Goal: Navigation & Orientation: Find specific page/section

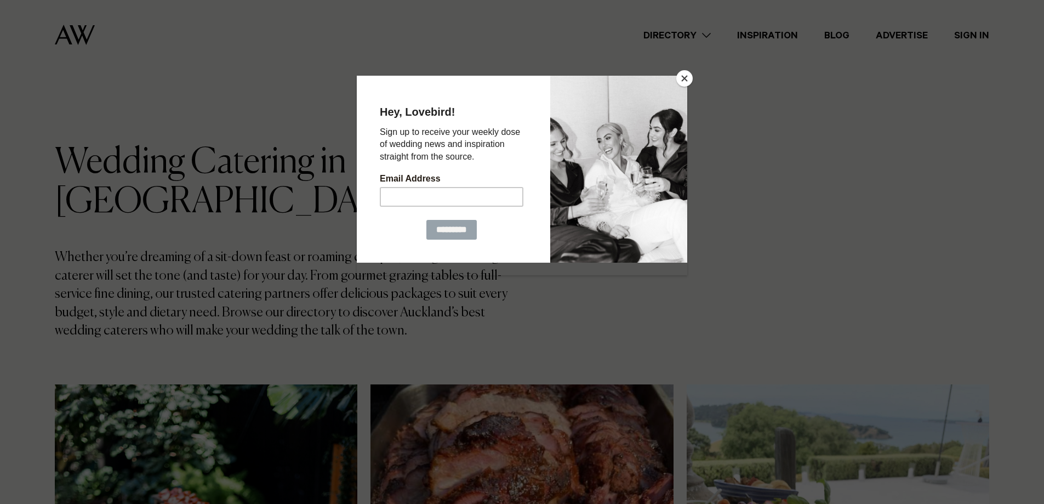
click at [684, 75] on button "Close" at bounding box center [684, 78] width 16 height 16
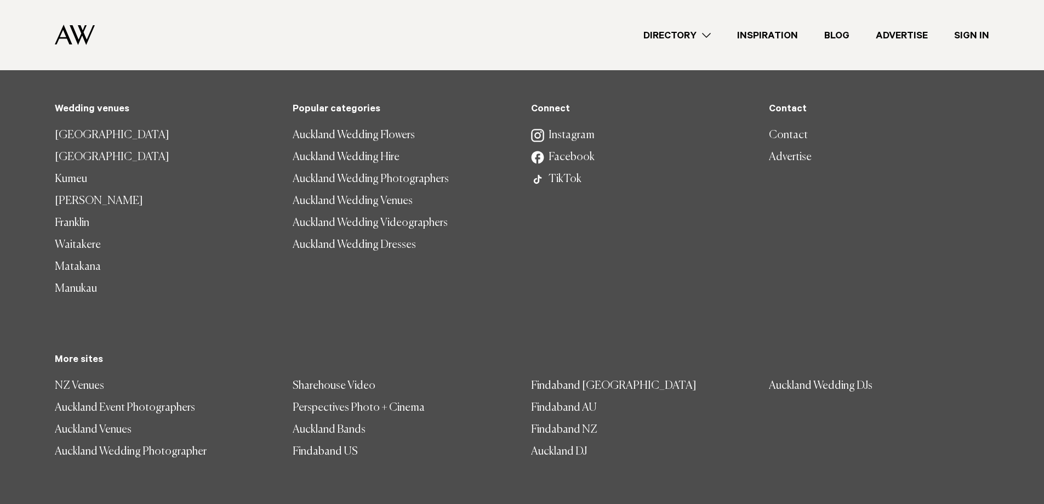
scroll to position [2462, 0]
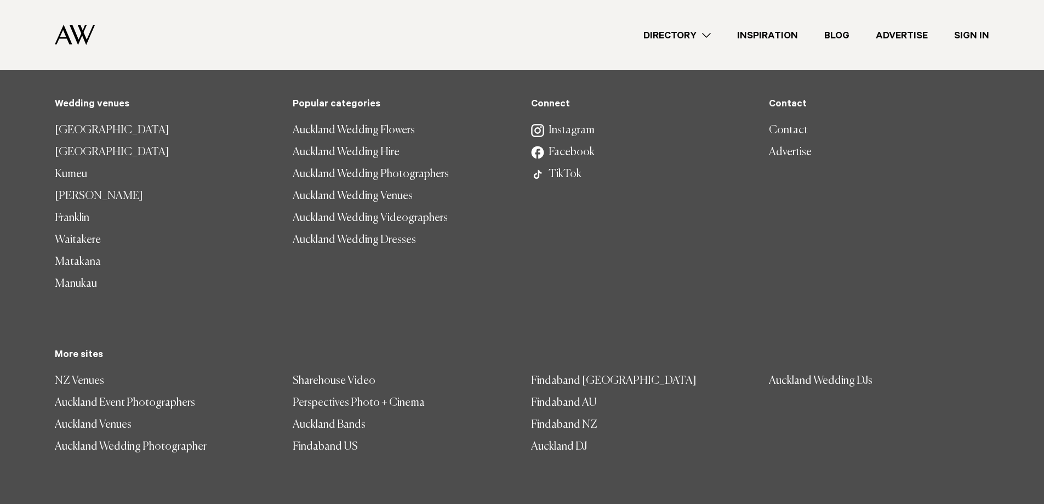
click at [72, 185] on link "[PERSON_NAME]" at bounding box center [165, 196] width 220 height 22
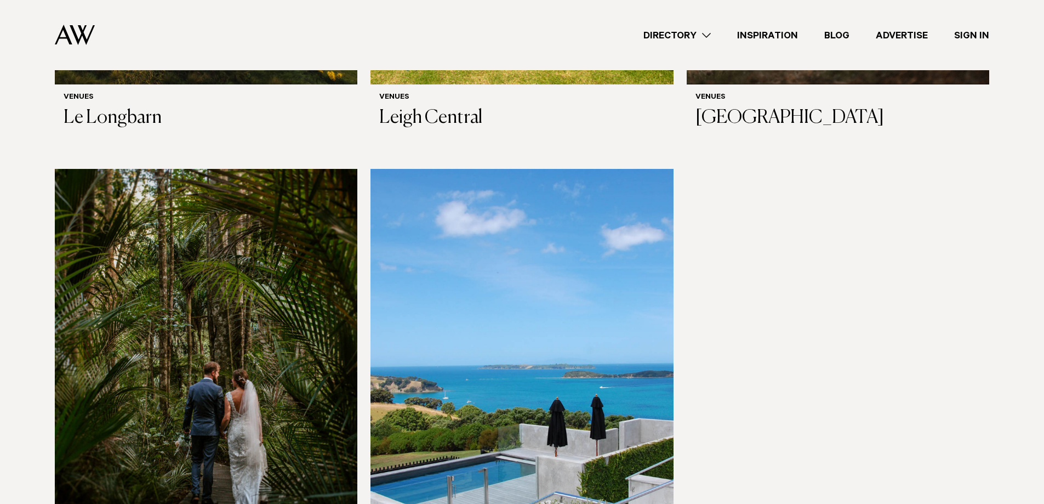
scroll to position [329, 0]
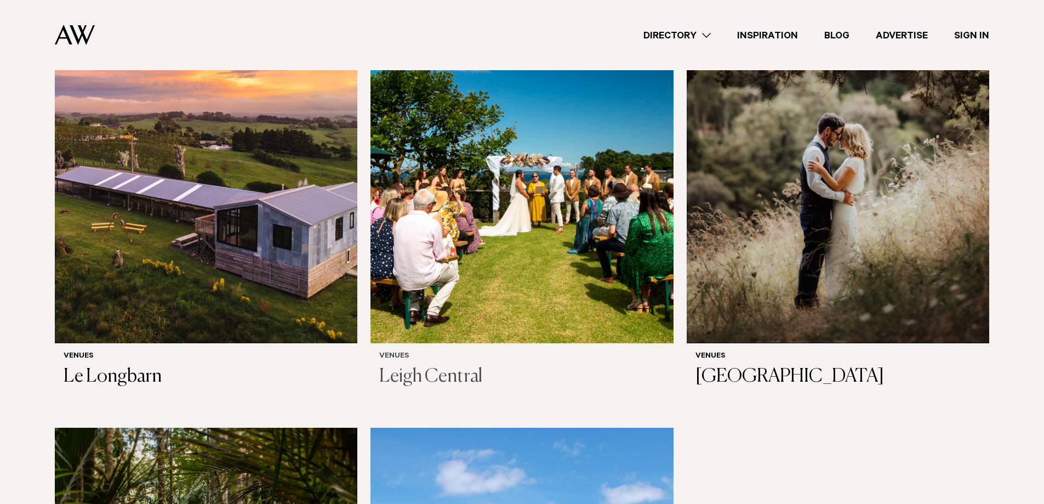
click at [528, 192] on img at bounding box center [521, 140] width 303 height 406
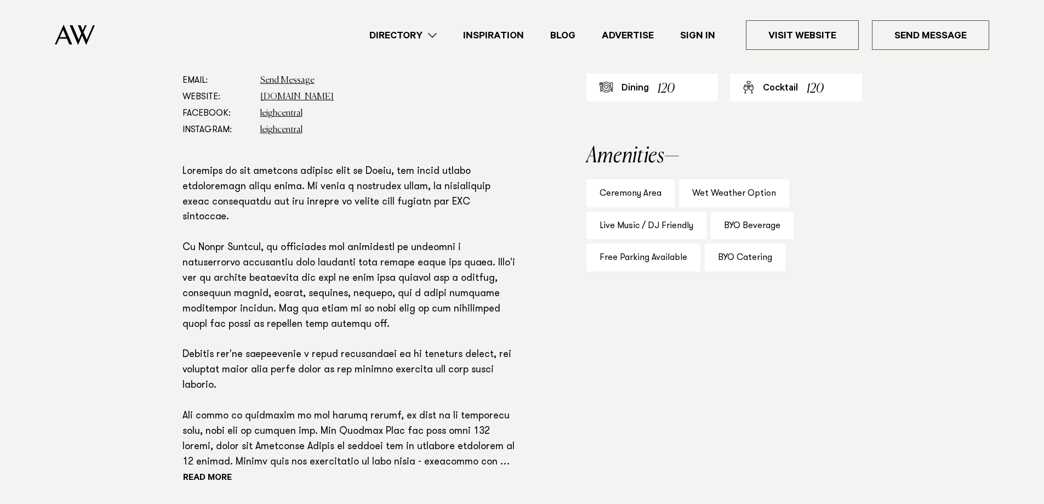
scroll to position [712, 0]
